Goal: Information Seeking & Learning: Find specific fact

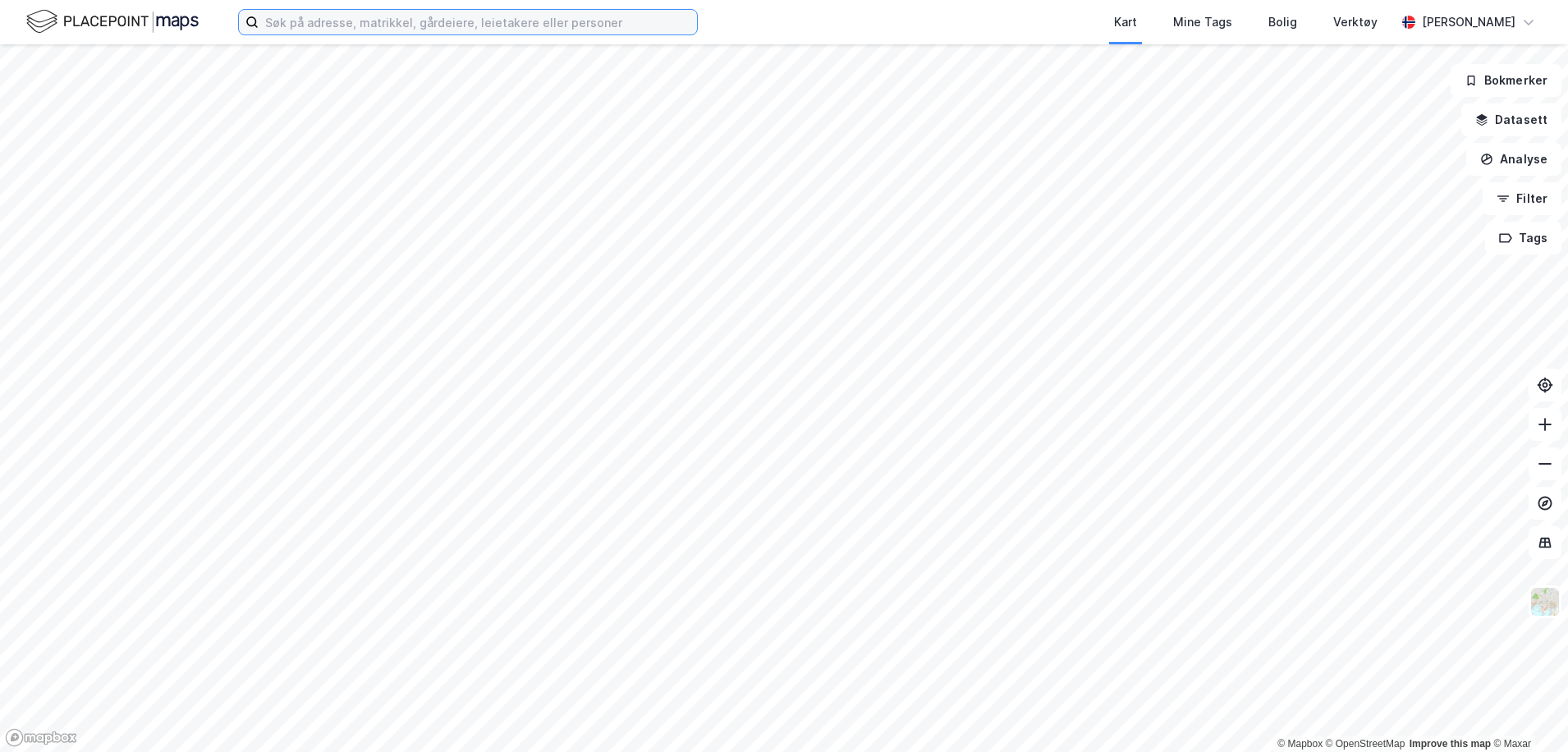
click at [395, 22] on input at bounding box center [477, 22] width 438 height 25
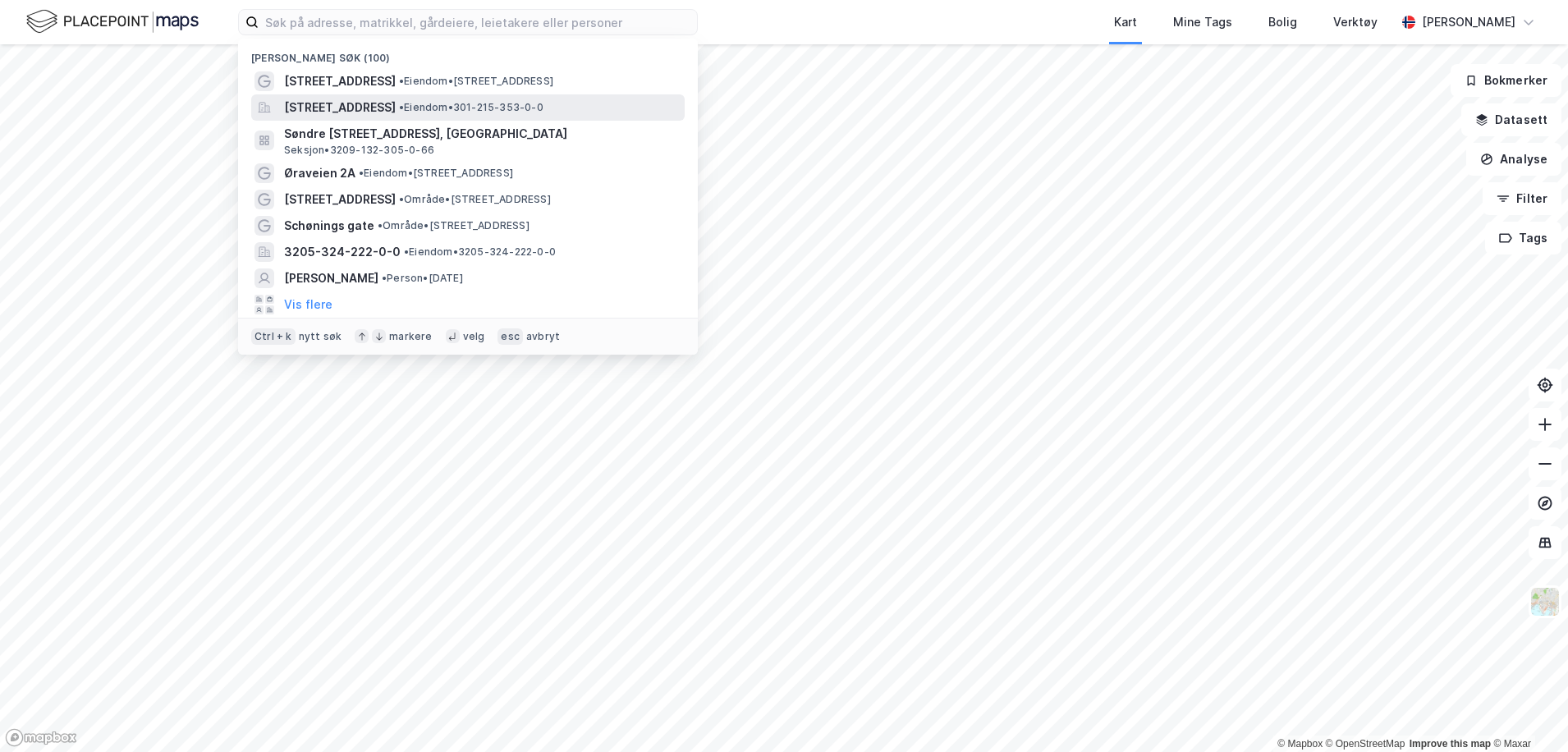
click at [350, 101] on span "[STREET_ADDRESS]" at bounding box center [340, 108] width 111 height 20
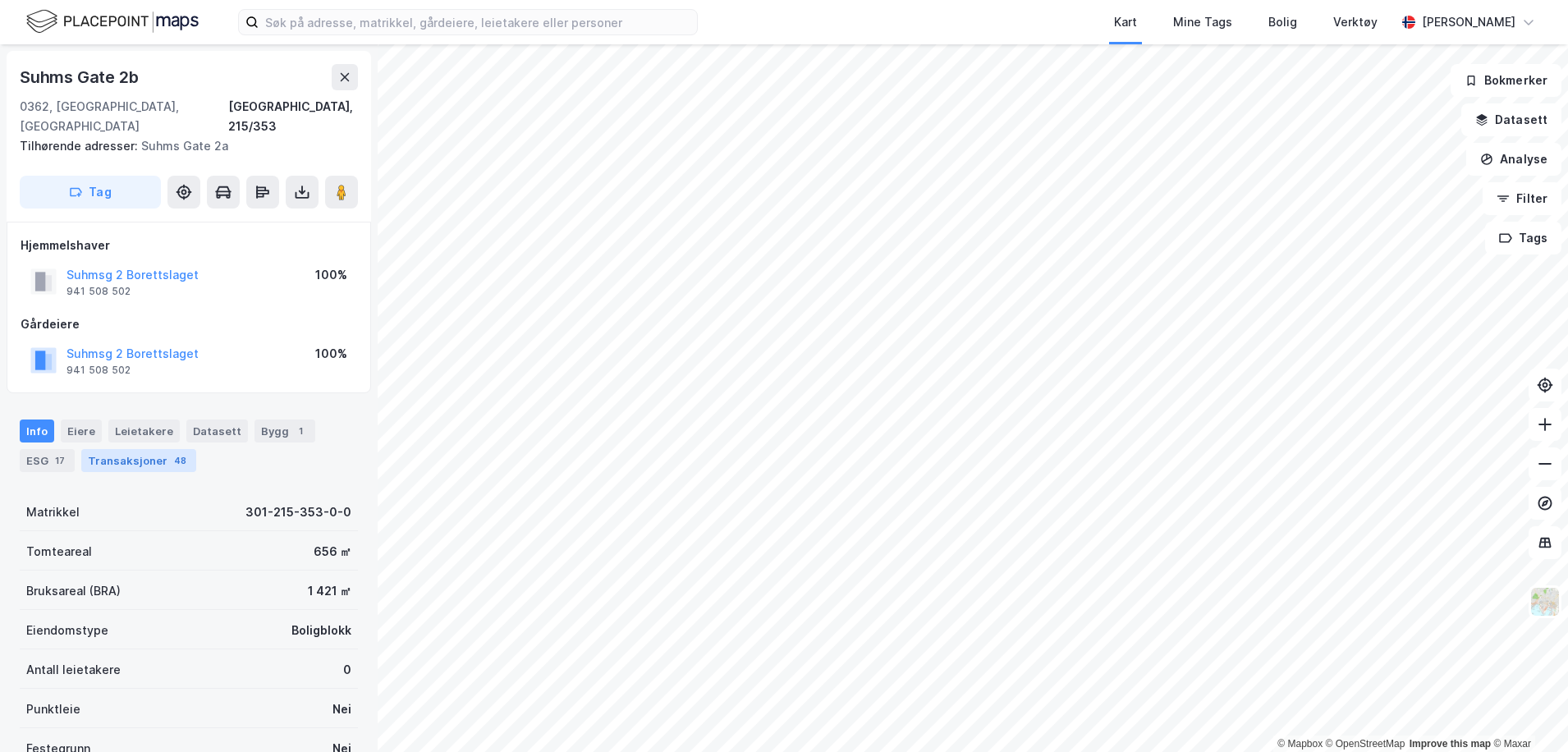
click at [141, 449] on div "Transaksjoner 48" at bounding box center [139, 460] width 115 height 23
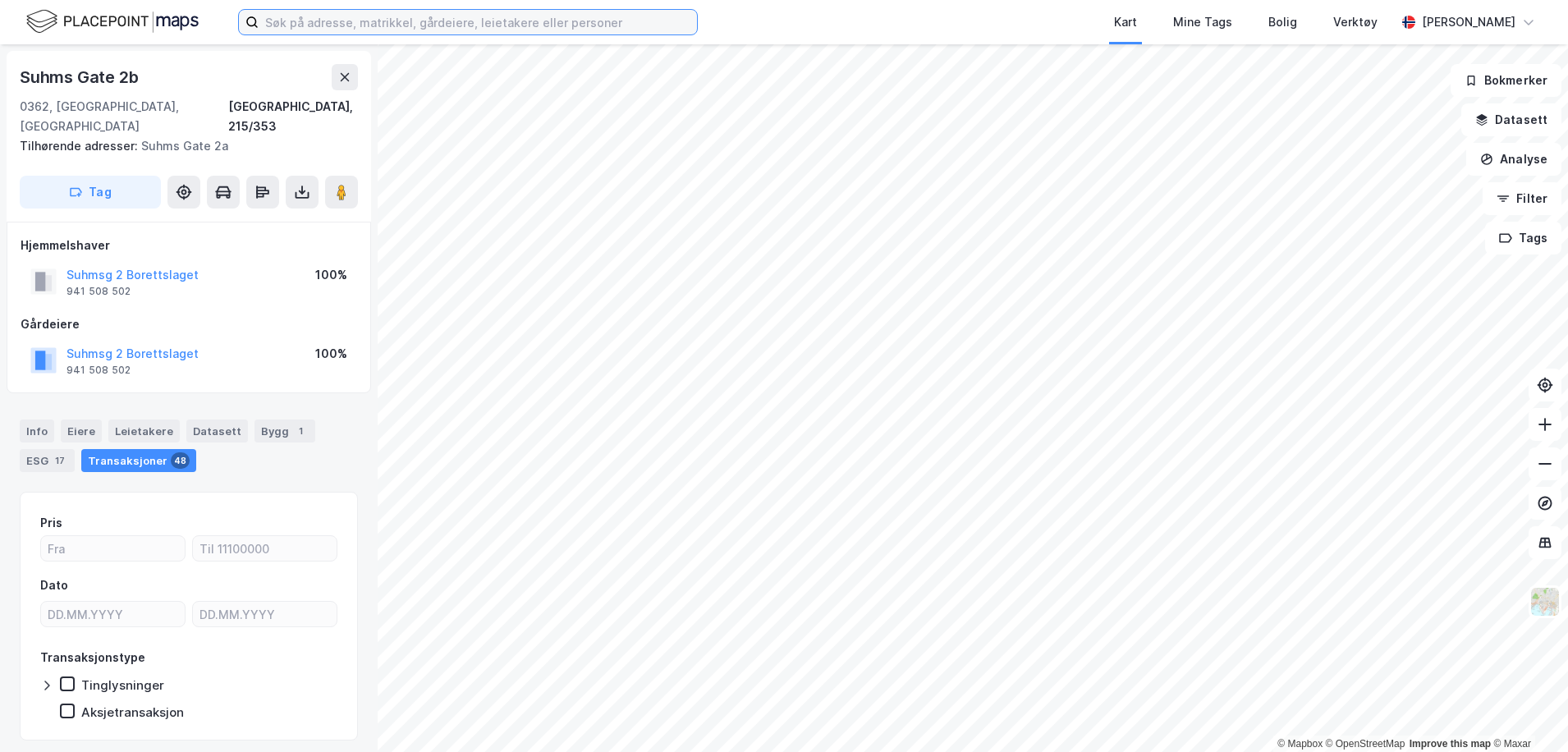
click at [351, 22] on input at bounding box center [477, 22] width 438 height 25
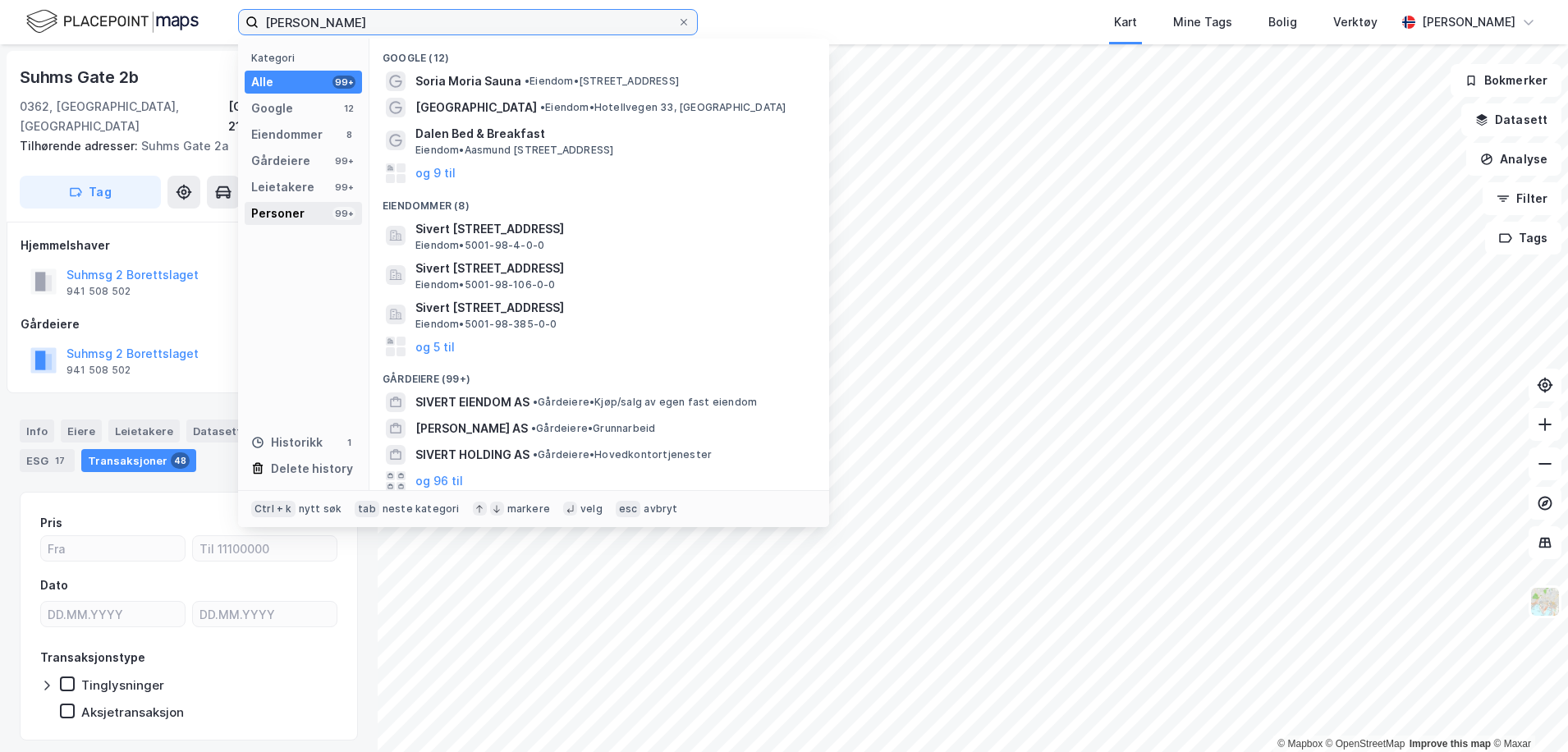
type input "[PERSON_NAME]"
click at [281, 209] on div "Personer" at bounding box center [278, 214] width 53 height 20
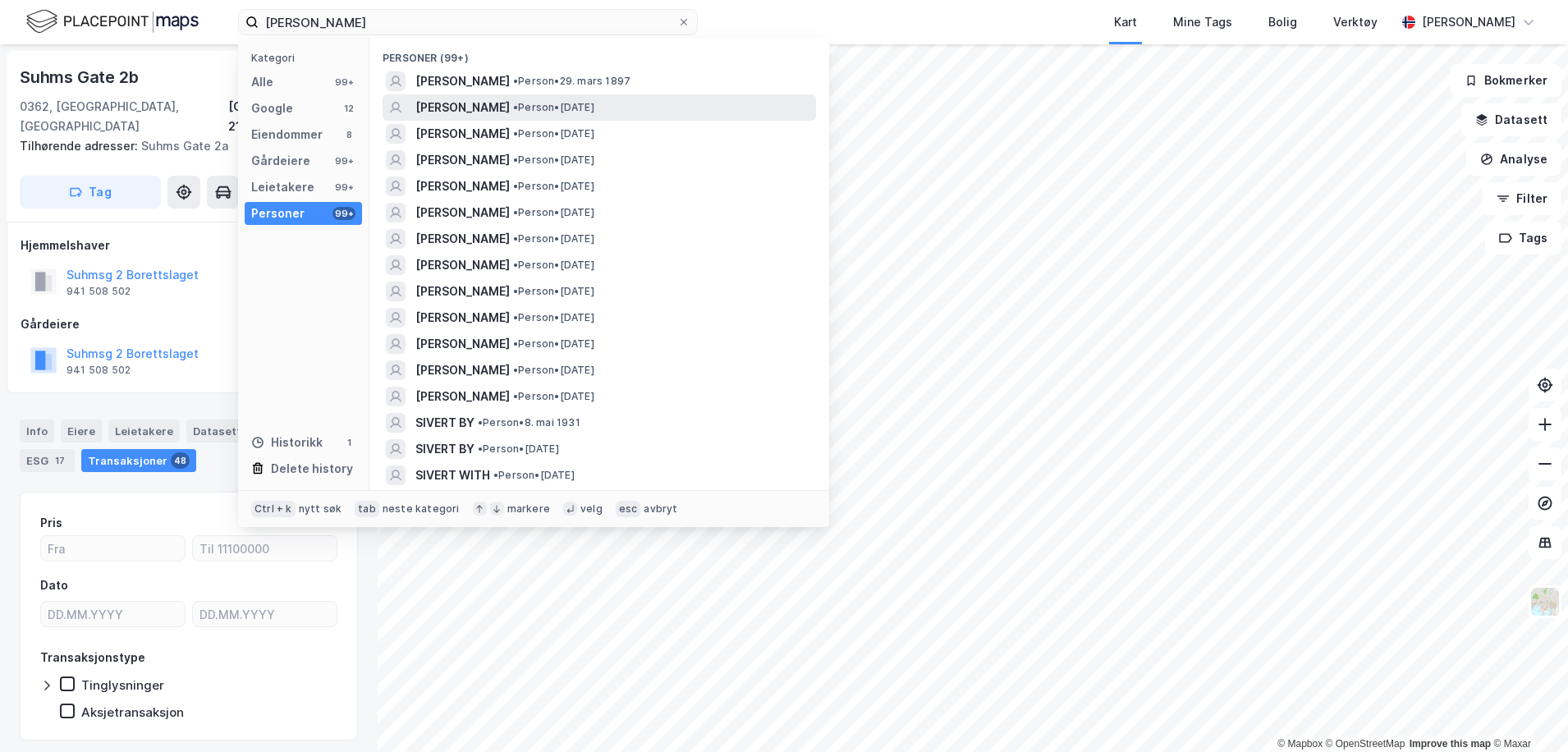
click at [513, 111] on span "• Person • [DATE]" at bounding box center [554, 107] width 81 height 13
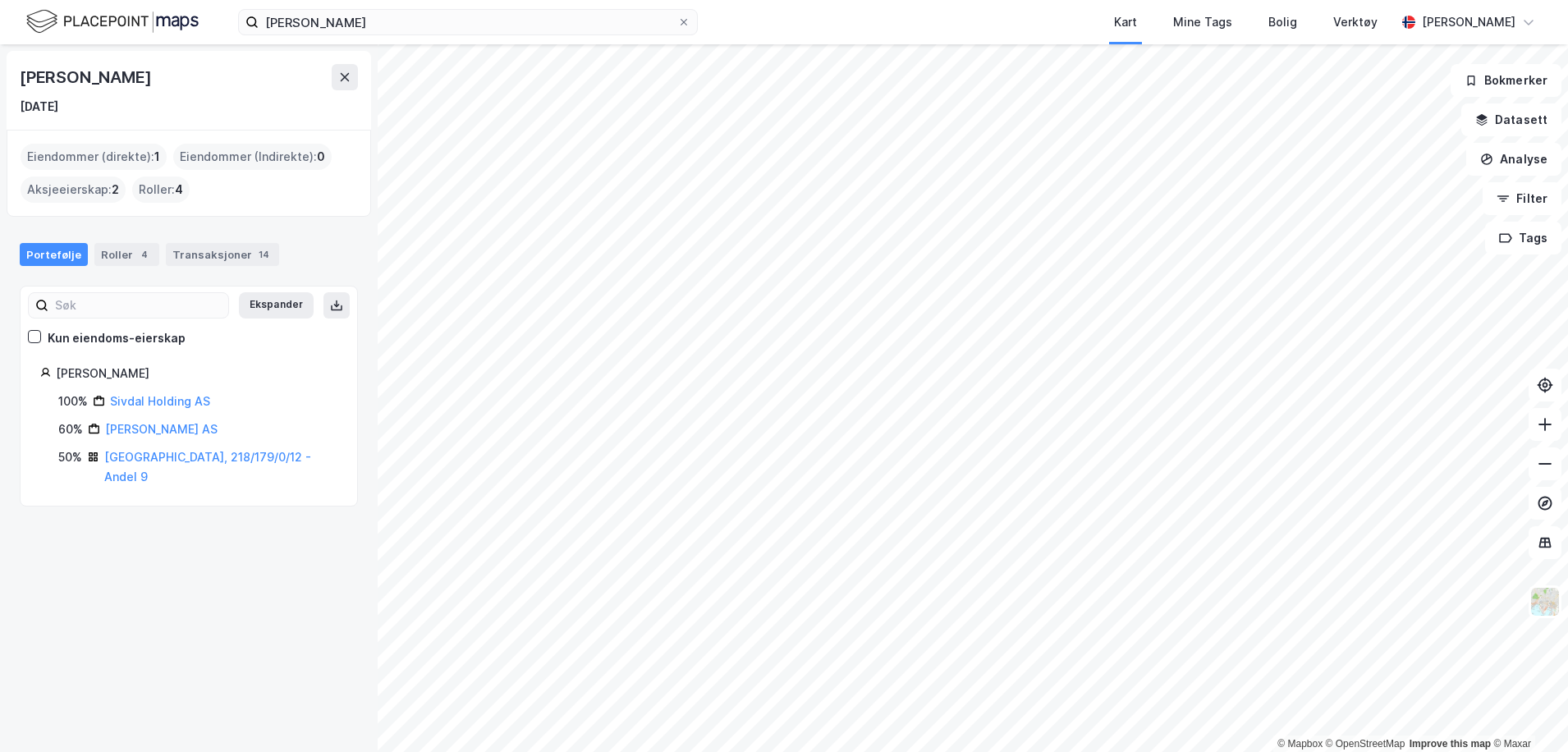
click at [119, 157] on div "Eiendommer (direkte) : 1" at bounding box center [94, 157] width 146 height 27
click at [202, 251] on div "Transaksjoner 14" at bounding box center [222, 254] width 113 height 23
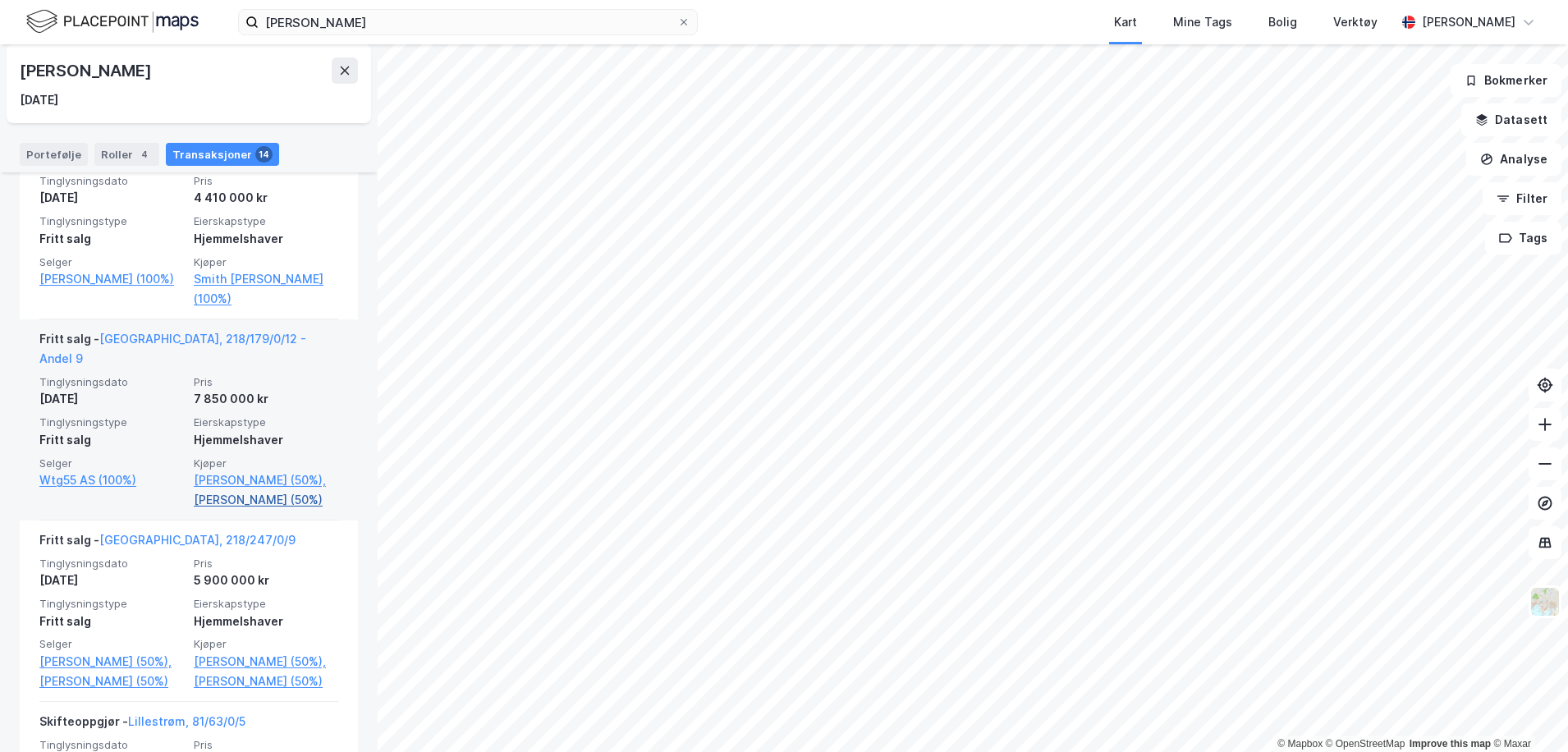
scroll to position [410, 0]
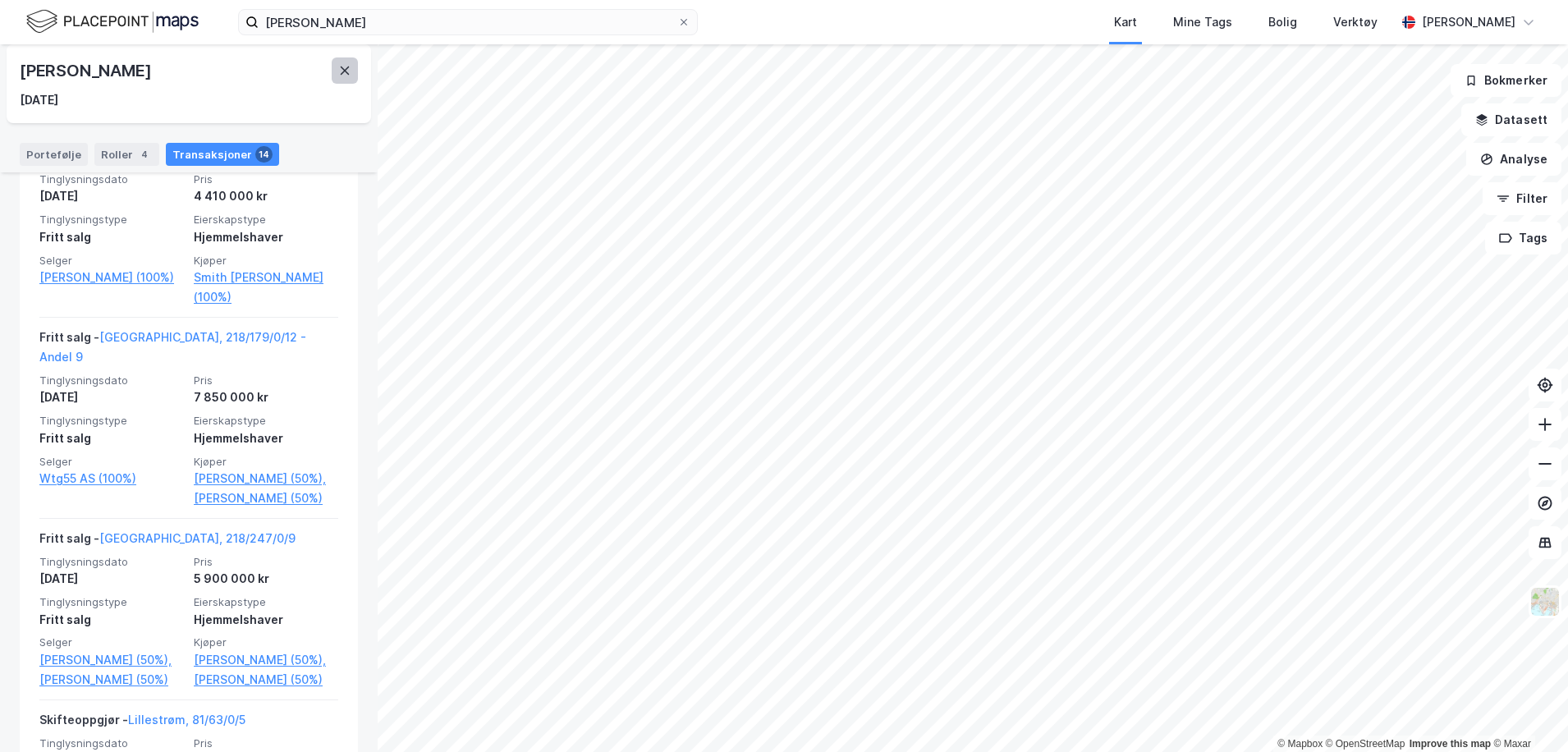
click at [348, 72] on icon at bounding box center [345, 71] width 13 height 13
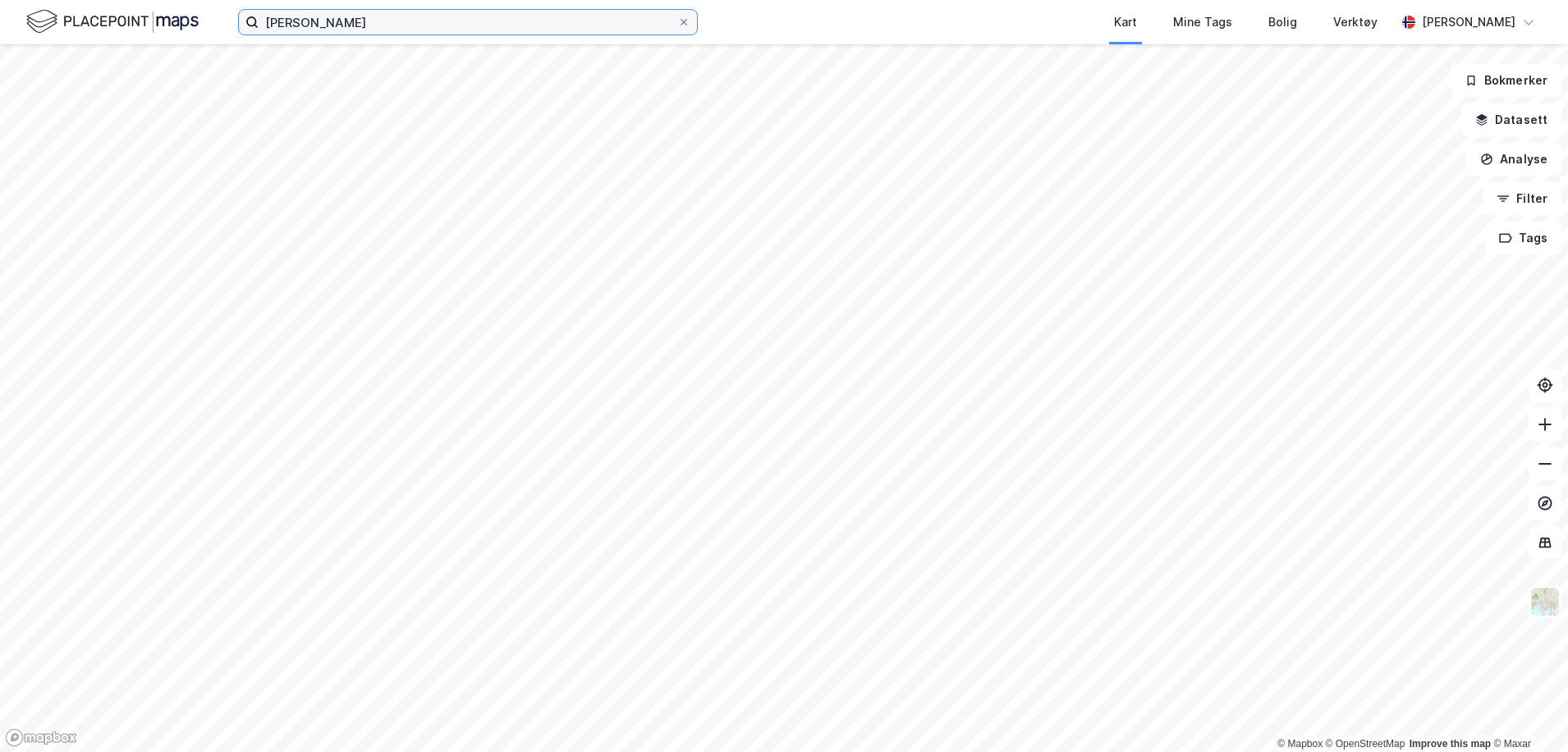
drag, startPoint x: 356, startPoint y: 15, endPoint x: 362, endPoint y: 22, distance: 9.2
click at [357, 18] on input "[PERSON_NAME]" at bounding box center [468, 22] width 419 height 25
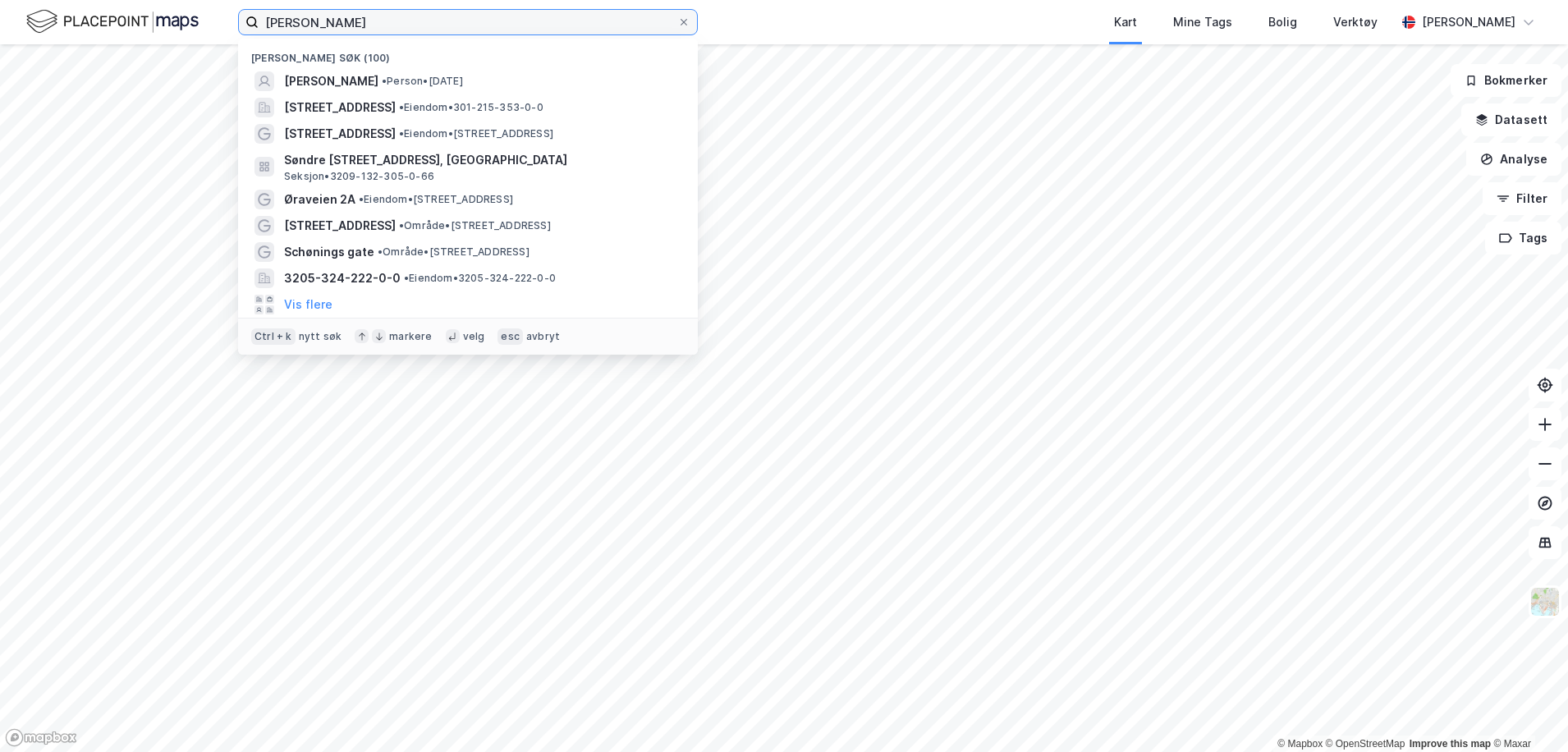
drag, startPoint x: 367, startPoint y: 25, endPoint x: 146, endPoint y: 18, distance: 221.1
click at [146, 18] on div "[PERSON_NAME] Nylige søk (100) [PERSON_NAME] • Person • [DATE][STREET_ADDRESS] …" at bounding box center [784, 22] width 1568 height 44
click at [308, 307] on button "Vis flere" at bounding box center [308, 304] width 48 height 20
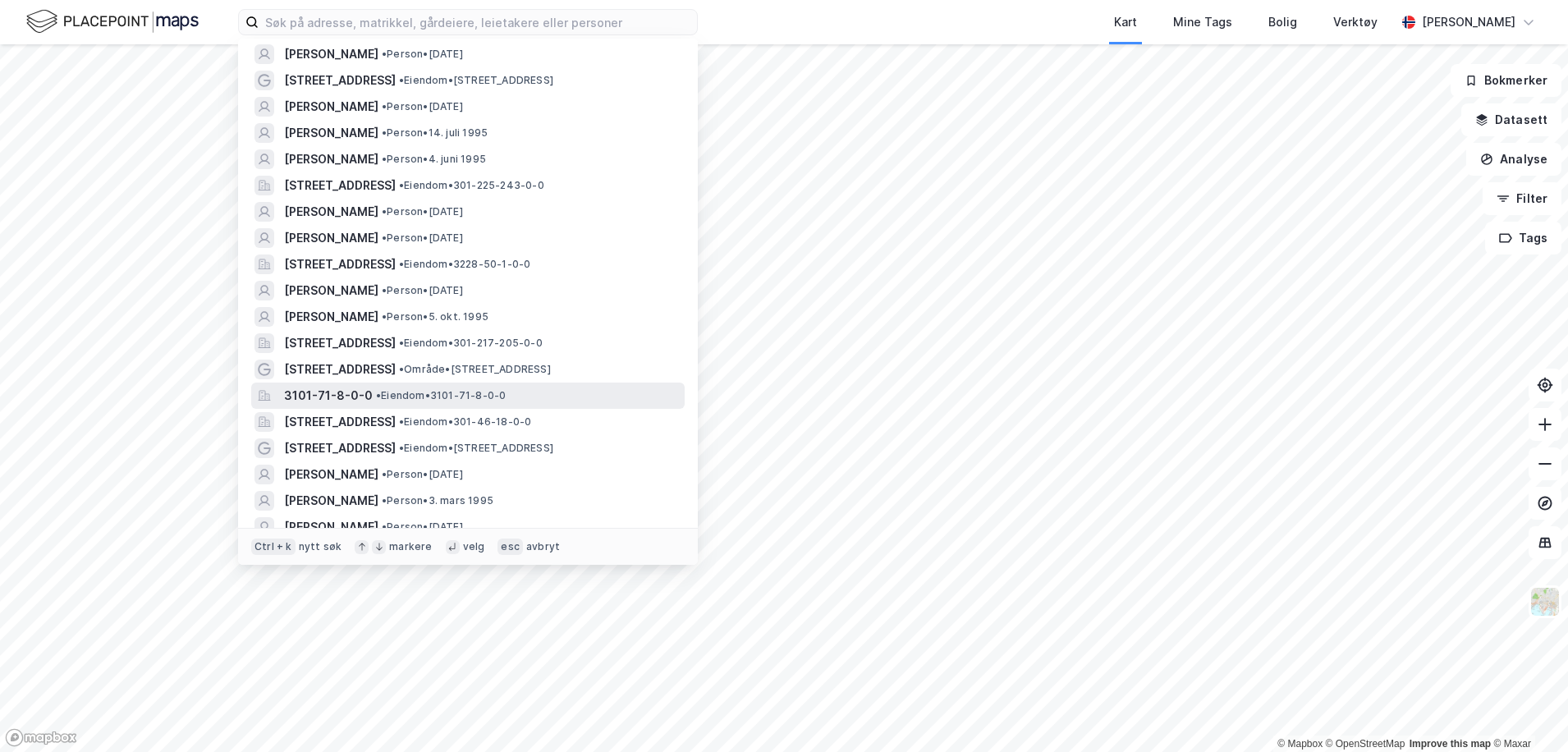
scroll to position [902, 0]
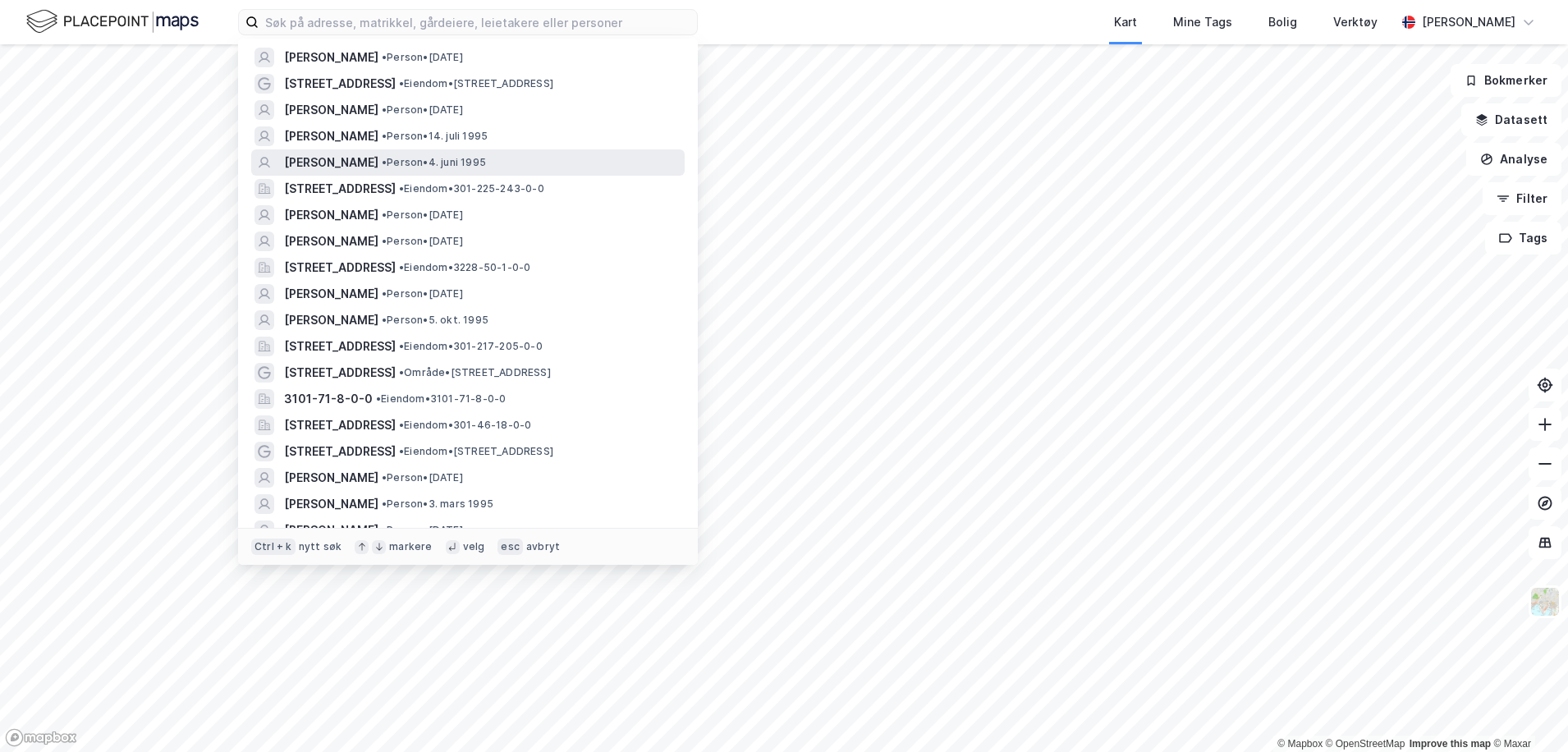
click at [378, 160] on span "[PERSON_NAME]" at bounding box center [332, 163] width 95 height 20
